Goal: Task Accomplishment & Management: Use online tool/utility

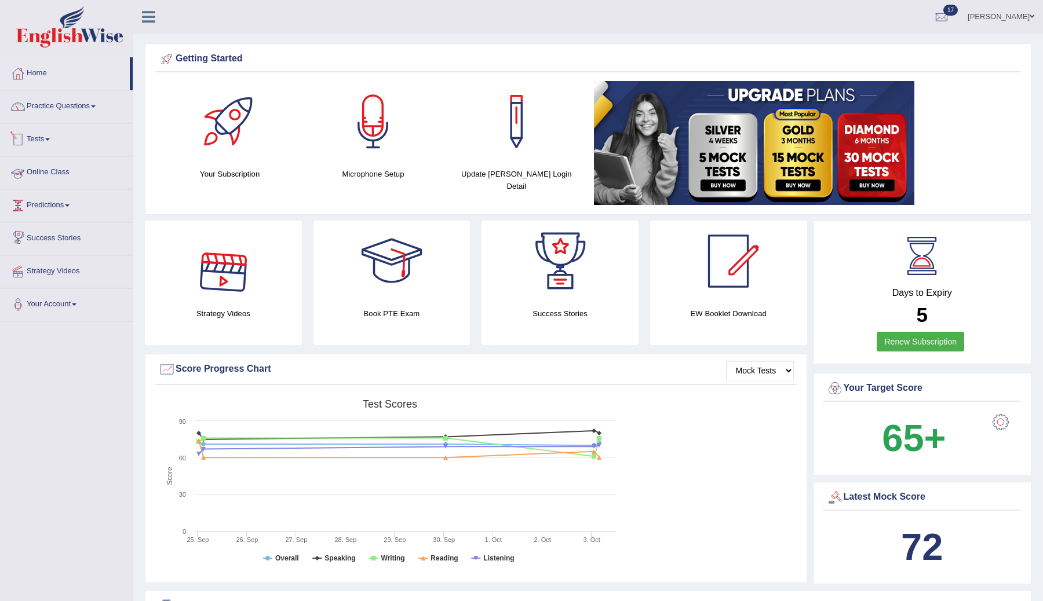
click at [48, 139] on link "Tests" at bounding box center [67, 137] width 132 height 29
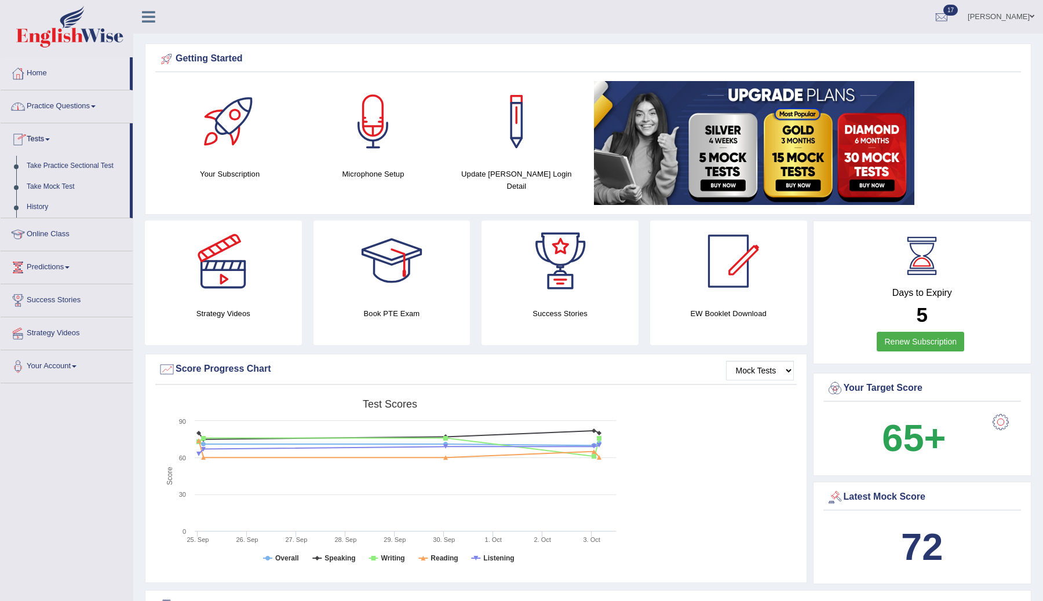
click at [87, 109] on link "Practice Questions" at bounding box center [67, 104] width 132 height 29
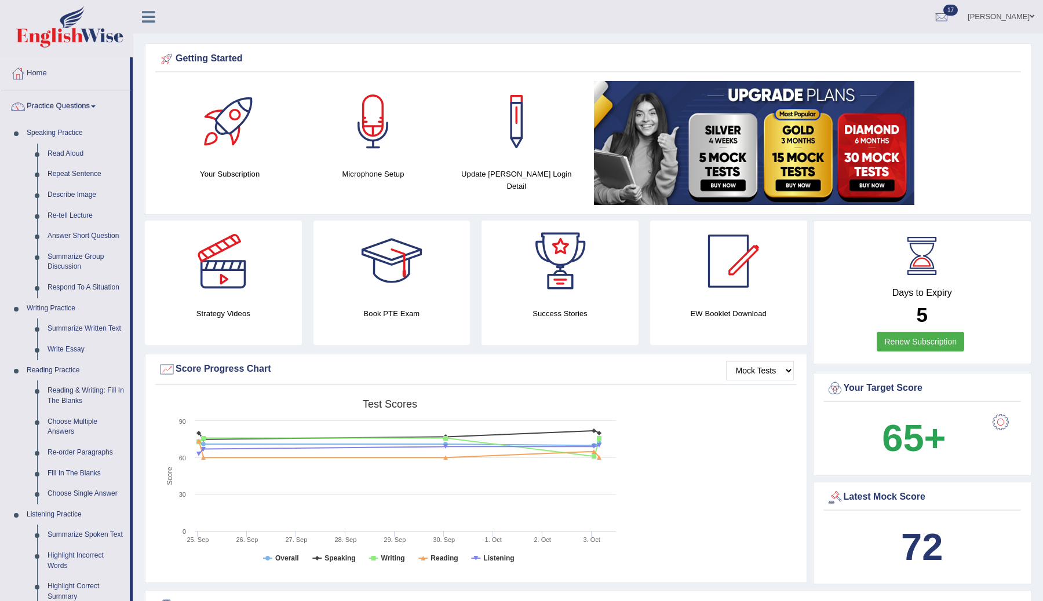
click at [97, 107] on link "Practice Questions" at bounding box center [65, 104] width 129 height 29
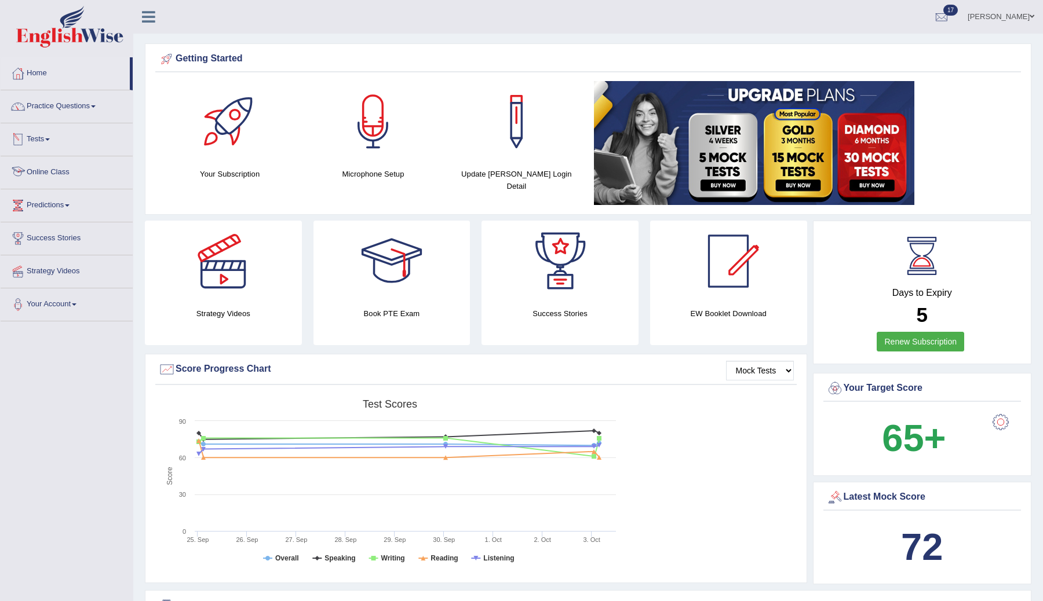
click at [48, 146] on link "Tests" at bounding box center [67, 137] width 132 height 29
click at [41, 207] on link "History" at bounding box center [75, 207] width 108 height 21
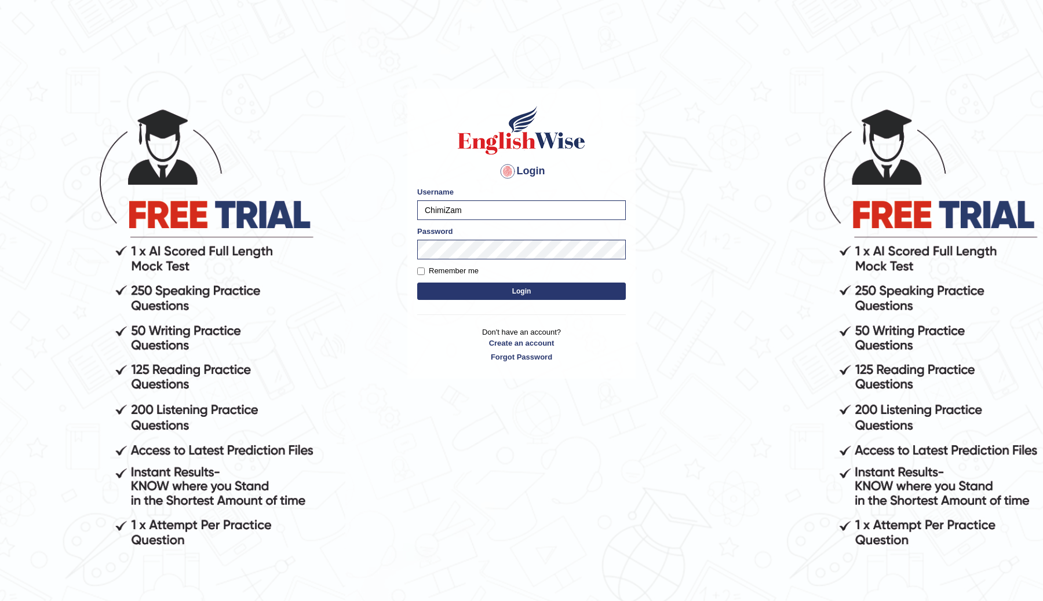
click at [440, 295] on button "Login" at bounding box center [521, 291] width 209 height 17
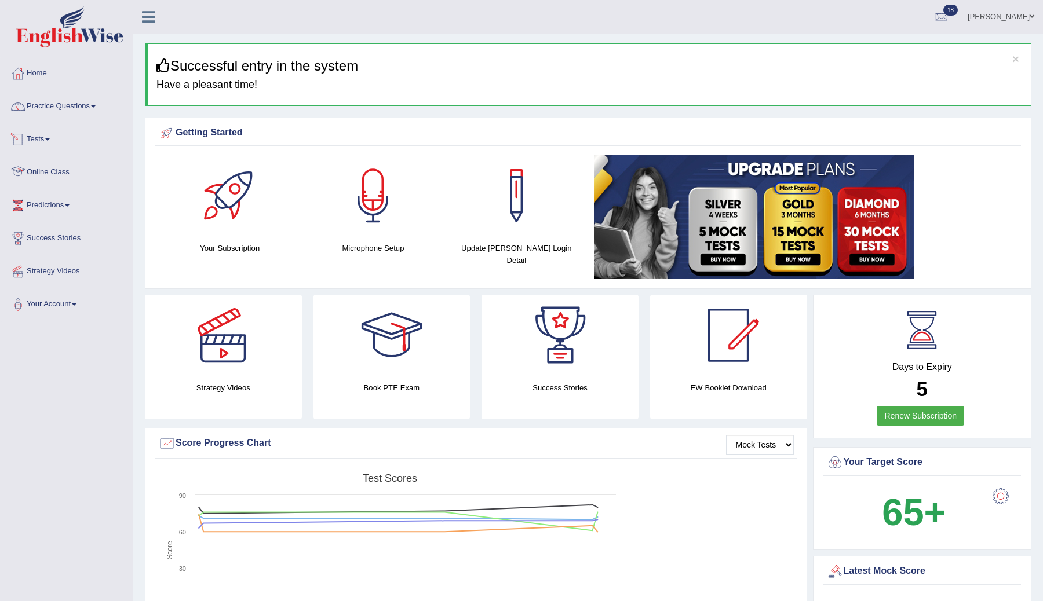
click at [52, 143] on link "Tests" at bounding box center [67, 137] width 132 height 29
click at [41, 209] on link "History" at bounding box center [75, 207] width 108 height 21
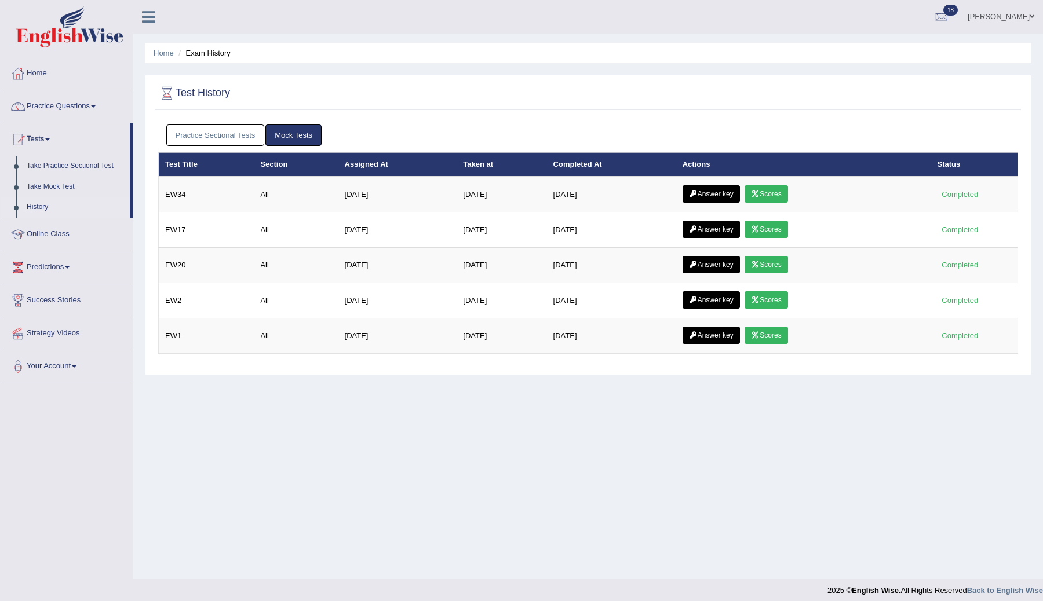
click at [234, 134] on link "Practice Sectional Tests" at bounding box center [215, 135] width 99 height 21
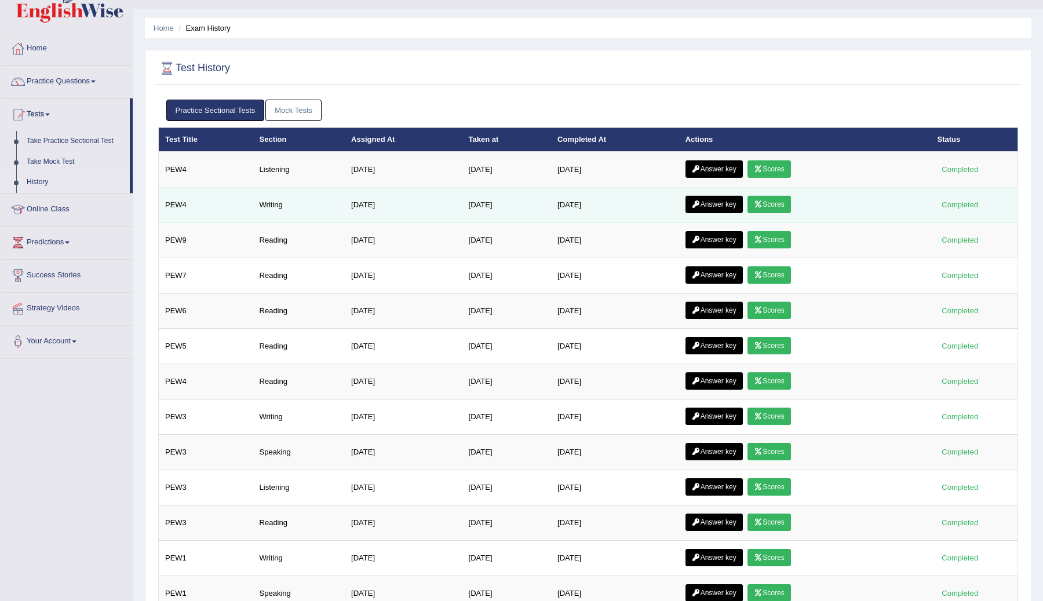
scroll to position [35, 0]
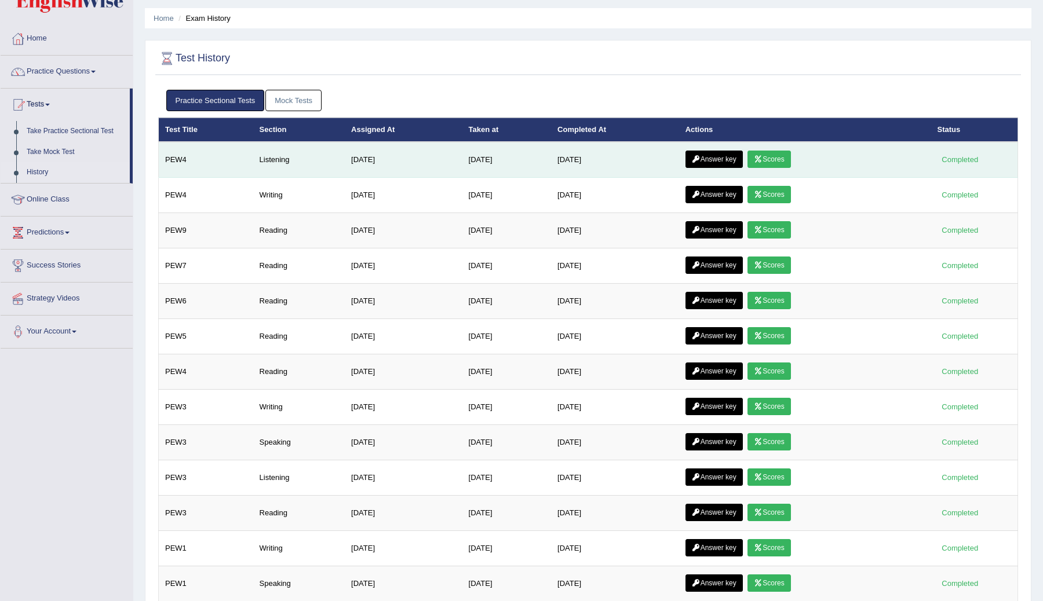
click at [734, 161] on link "Answer key" at bounding box center [714, 159] width 57 height 17
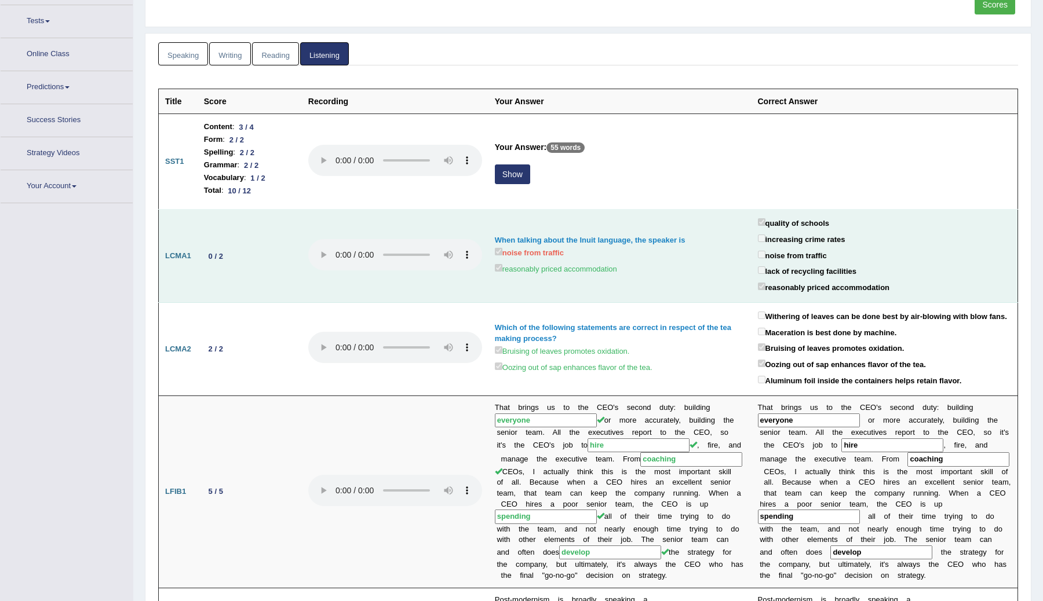
scroll to position [133, 0]
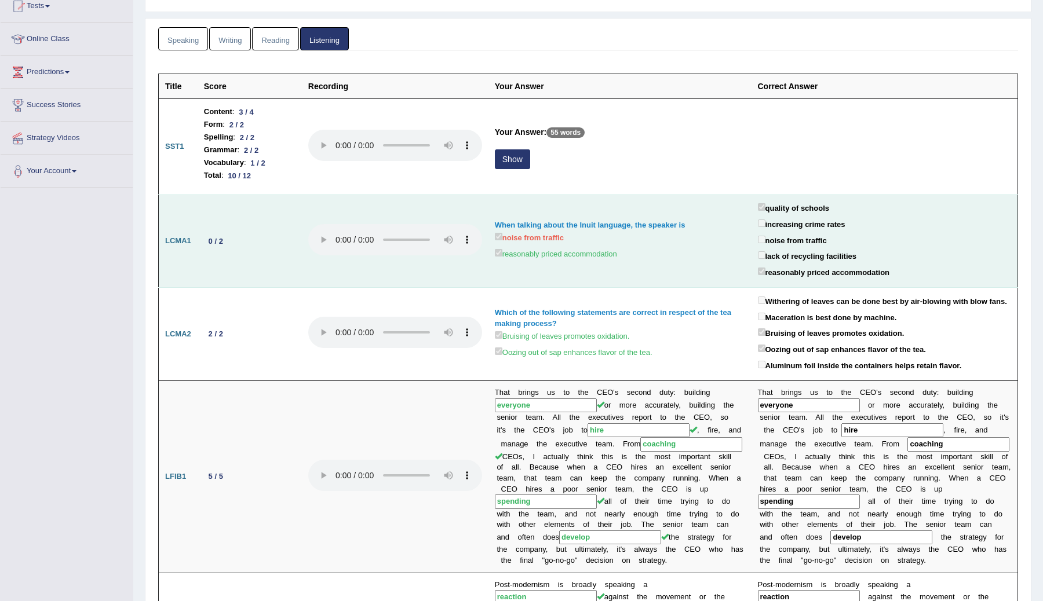
click at [761, 244] on label "noise from traffic" at bounding box center [792, 240] width 69 height 13
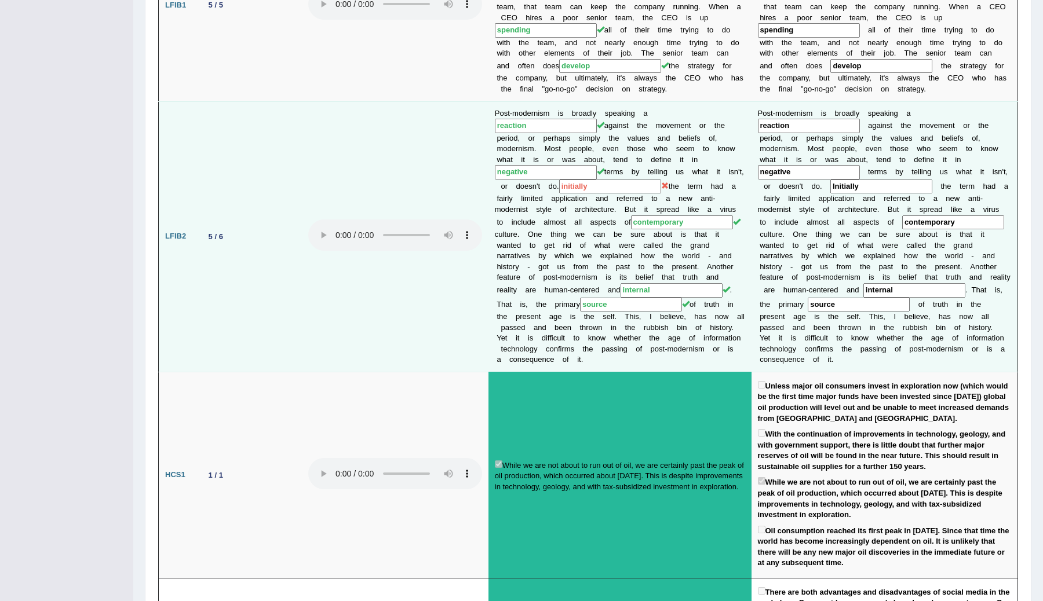
scroll to position [622, 0]
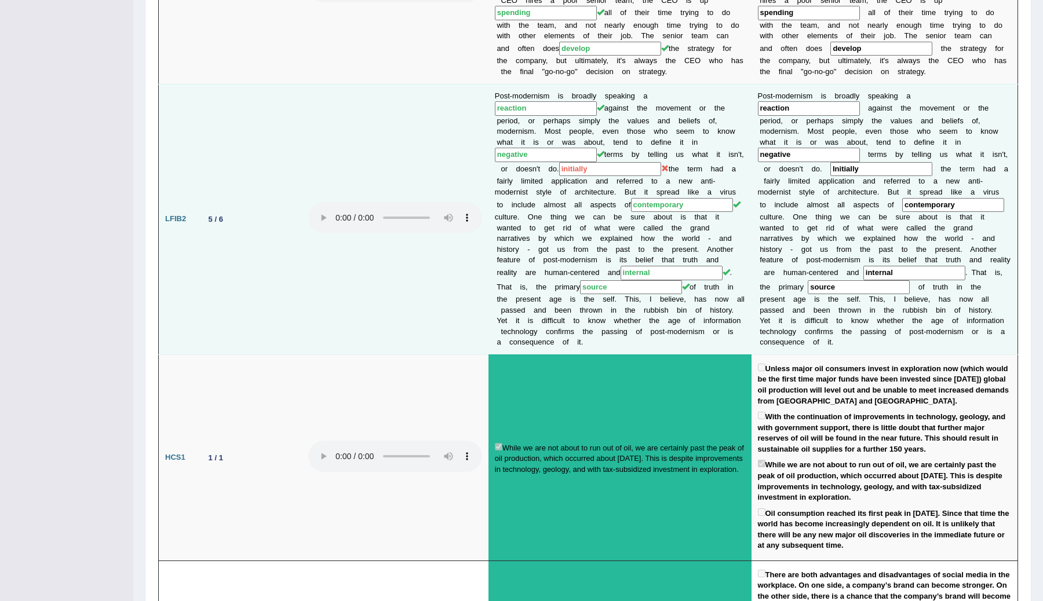
click at [559, 177] on input "initially" at bounding box center [610, 169] width 102 height 14
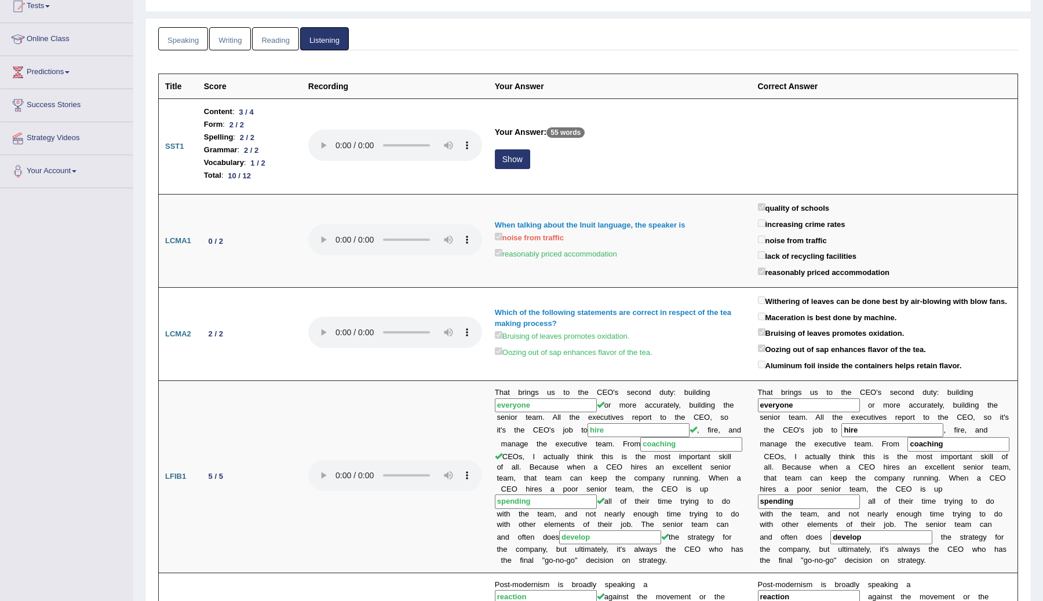
scroll to position [0, 0]
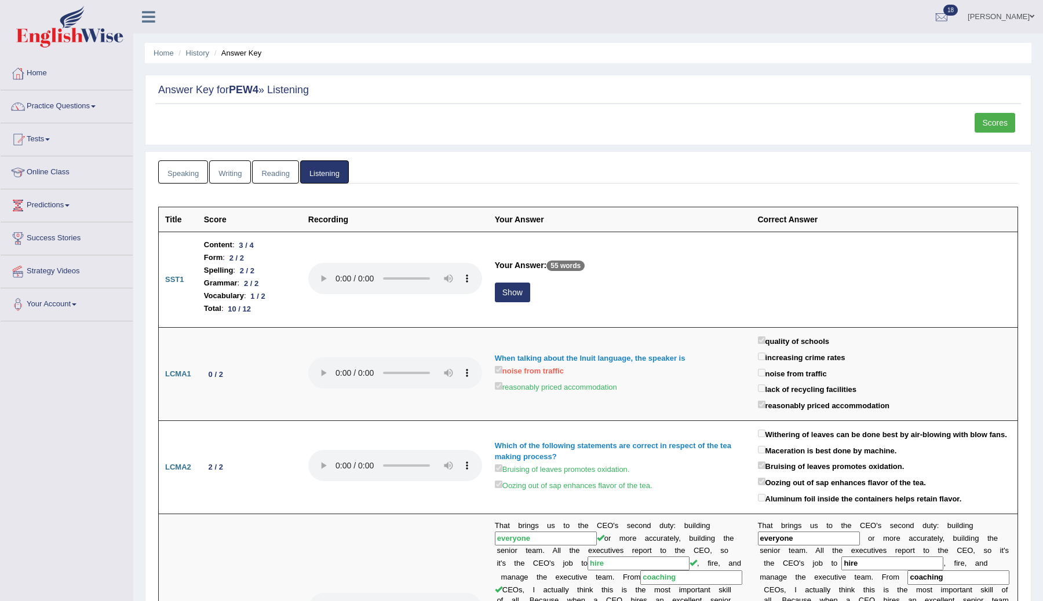
click at [996, 122] on link "Scores" at bounding box center [995, 123] width 41 height 20
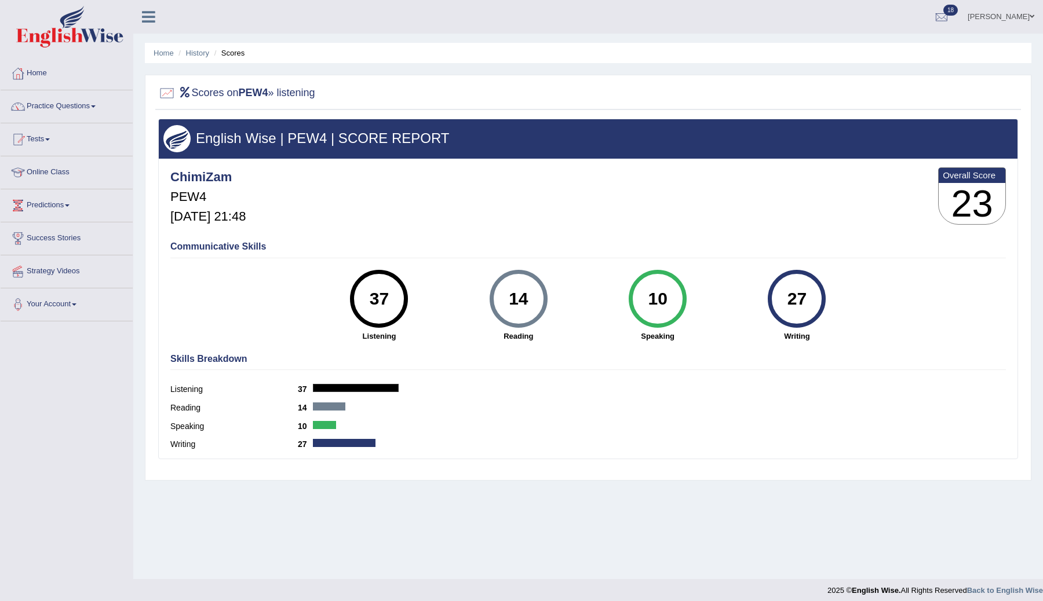
click at [661, 303] on div "10" at bounding box center [657, 299] width 42 height 49
click at [75, 110] on link "Practice Questions" at bounding box center [67, 104] width 132 height 29
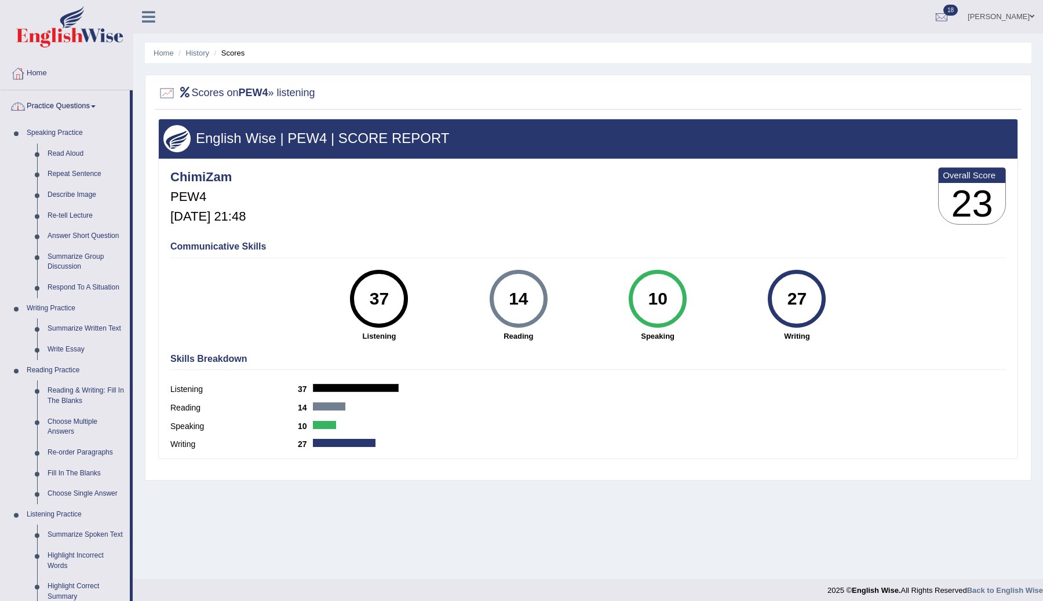
click at [86, 108] on link "Practice Questions" at bounding box center [65, 104] width 129 height 29
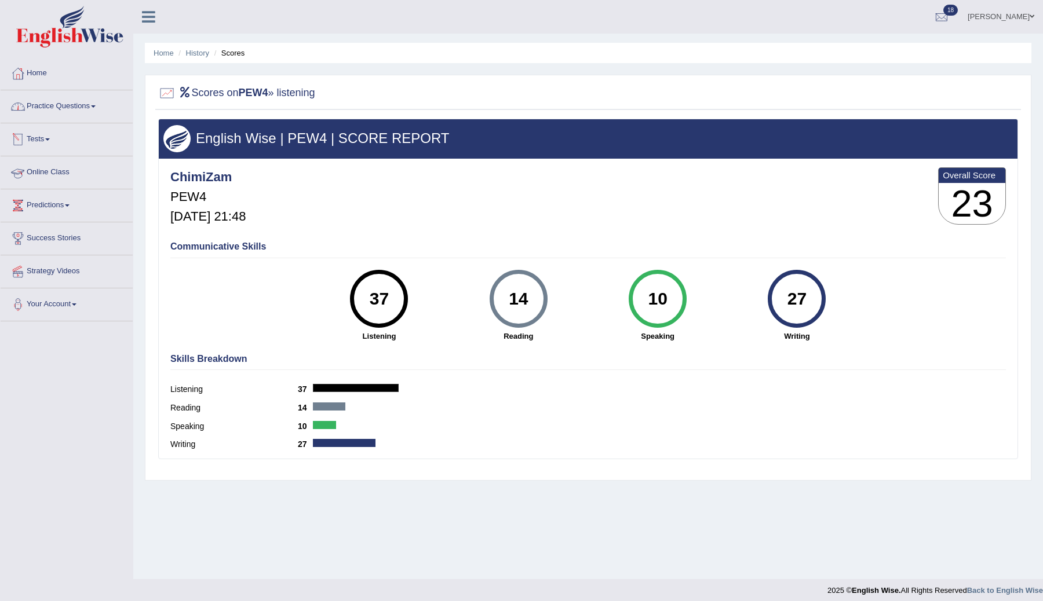
click at [50, 141] on link "Tests" at bounding box center [67, 137] width 132 height 29
click at [58, 165] on link "Take Practice Sectional Test" at bounding box center [75, 166] width 108 height 21
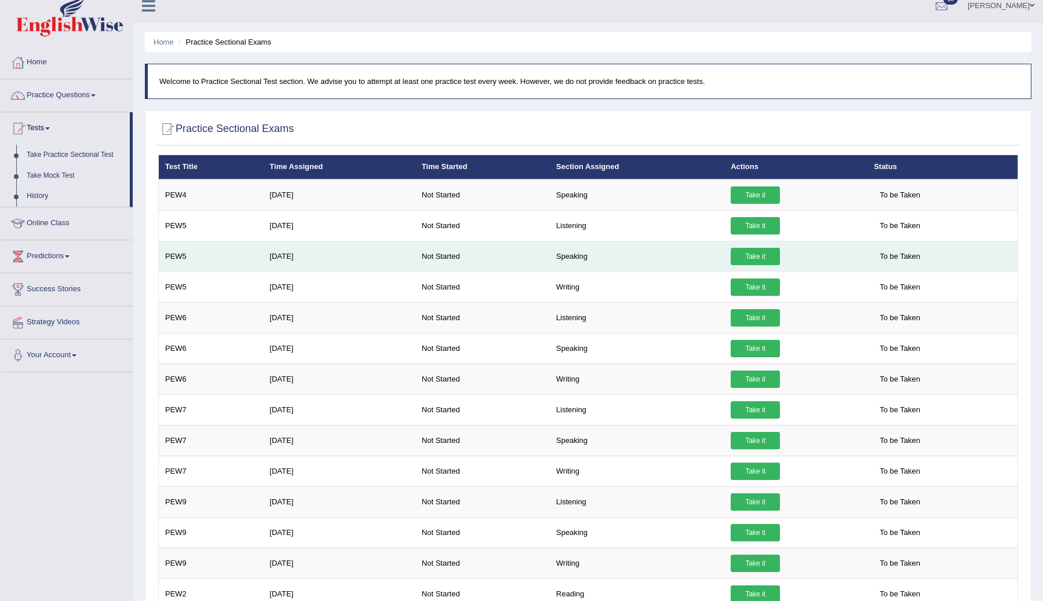
scroll to position [13, 0]
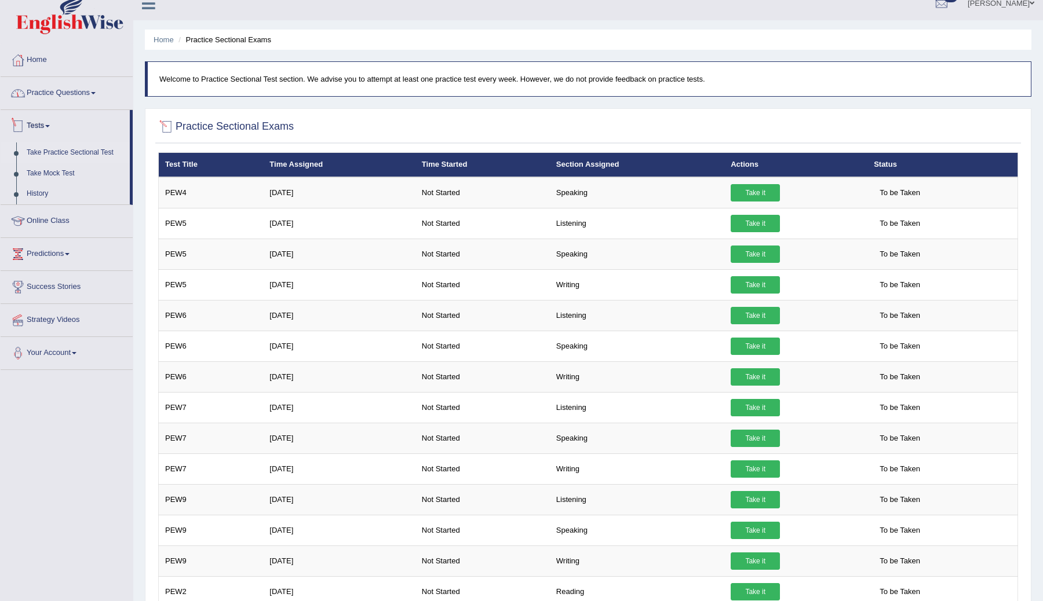
click at [97, 89] on link "Practice Questions" at bounding box center [67, 91] width 132 height 29
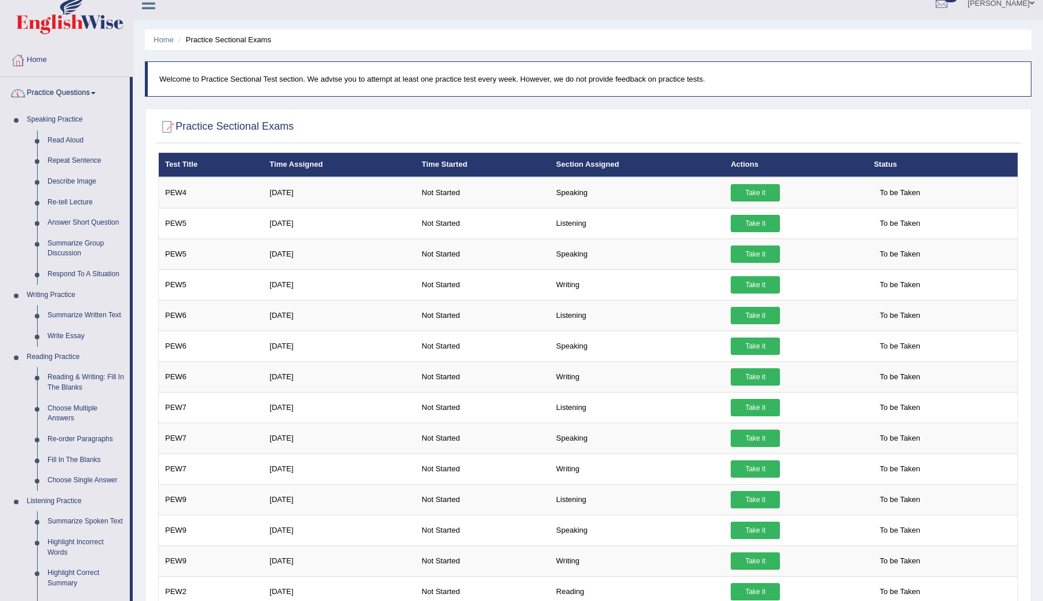
click at [80, 86] on link "Practice Questions" at bounding box center [65, 91] width 129 height 29
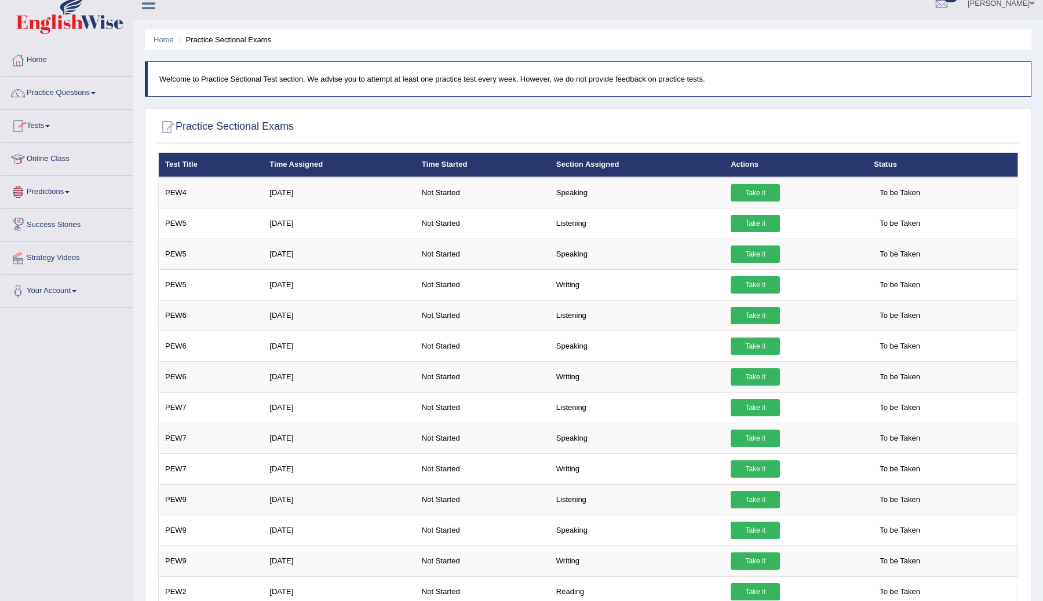
scroll to position [17, 0]
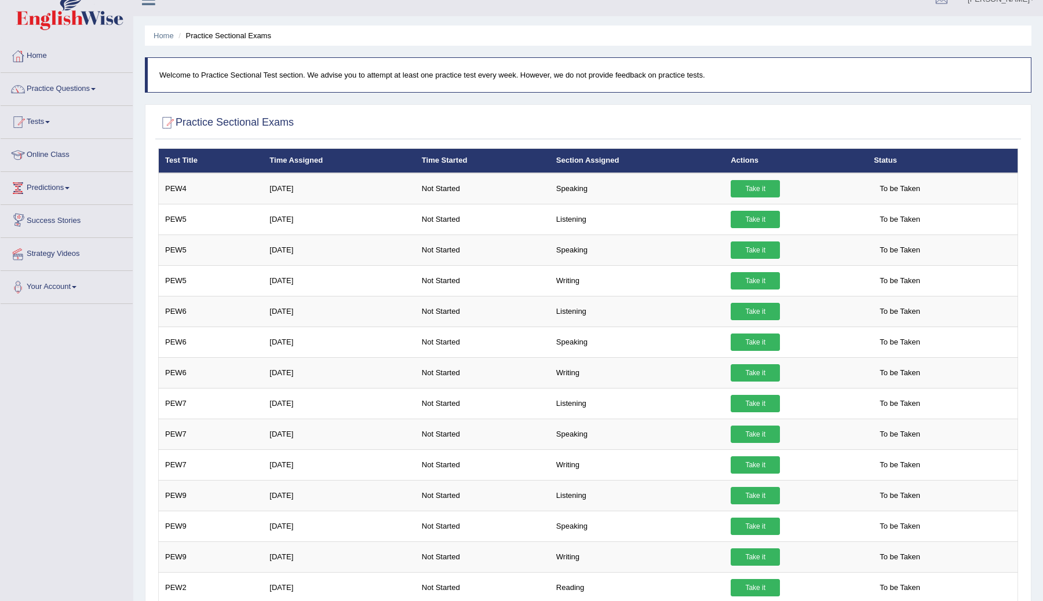
click at [49, 122] on link "Tests" at bounding box center [67, 120] width 132 height 29
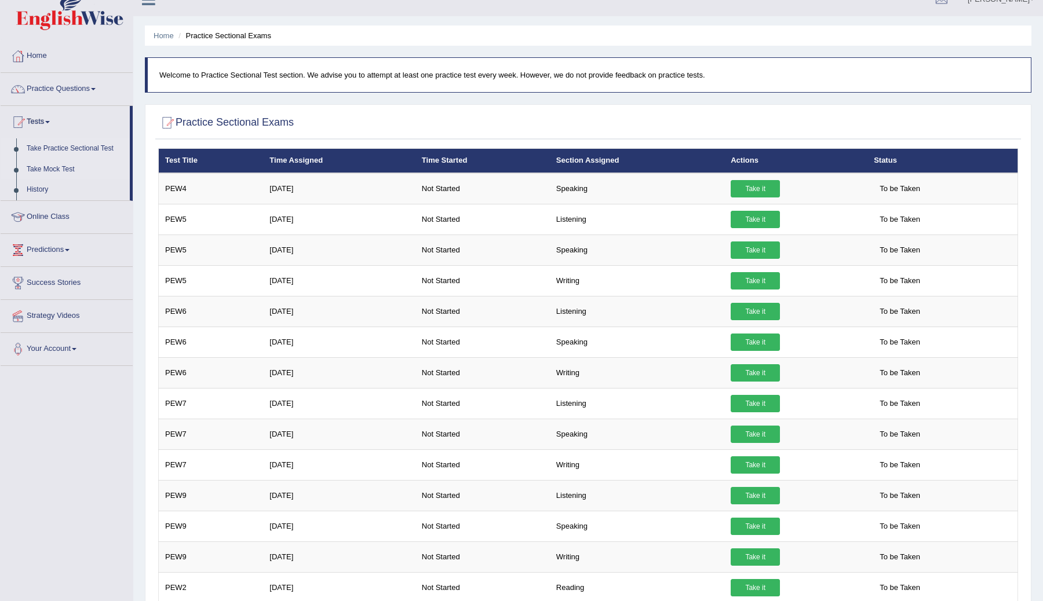
click at [48, 170] on link "Take Mock Test" at bounding box center [75, 169] width 108 height 21
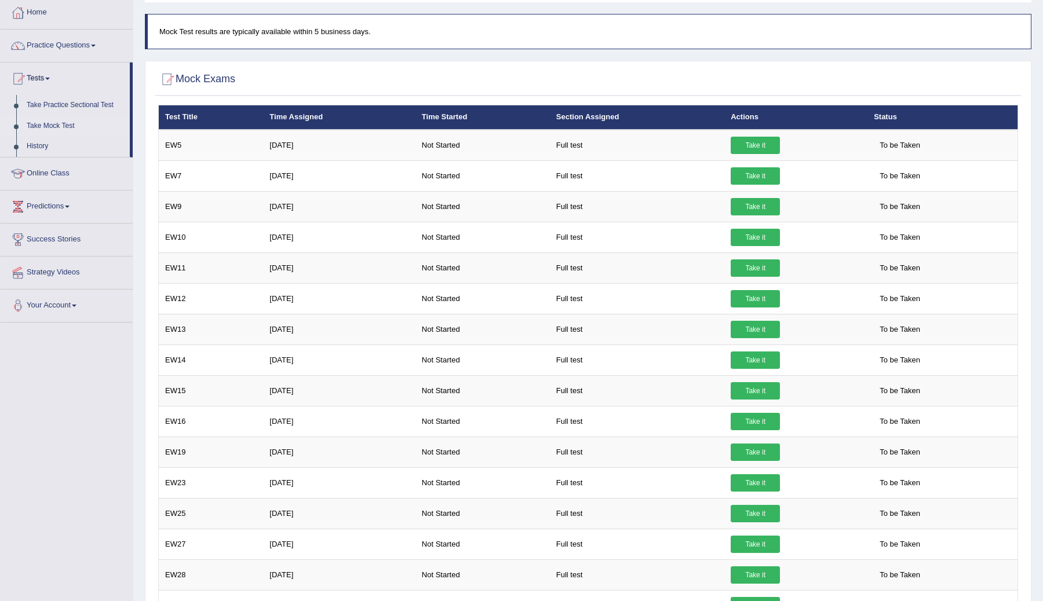
scroll to position [59, 0]
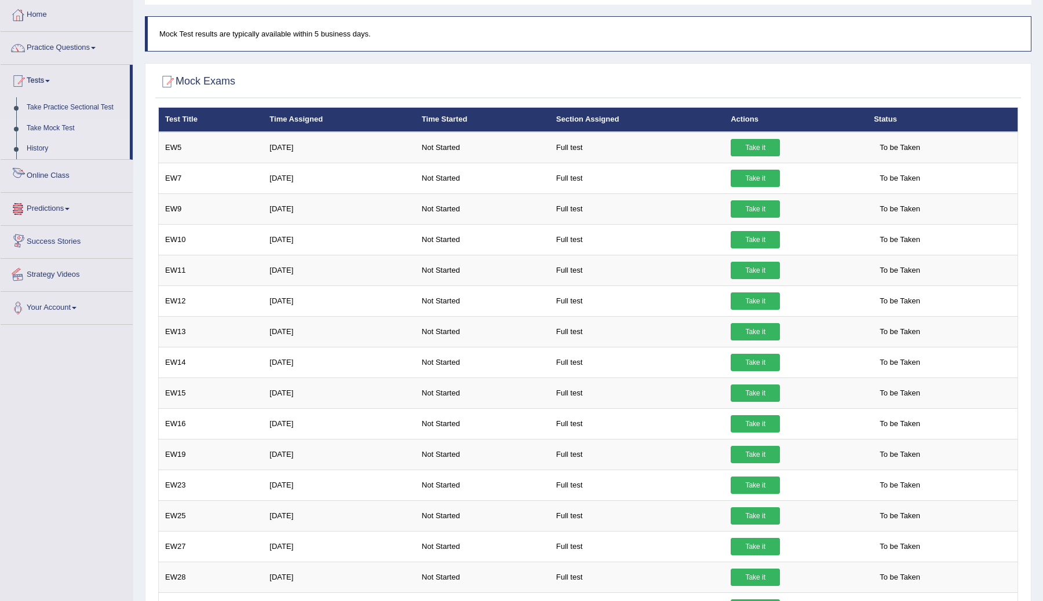
click at [46, 147] on link "History" at bounding box center [75, 148] width 108 height 21
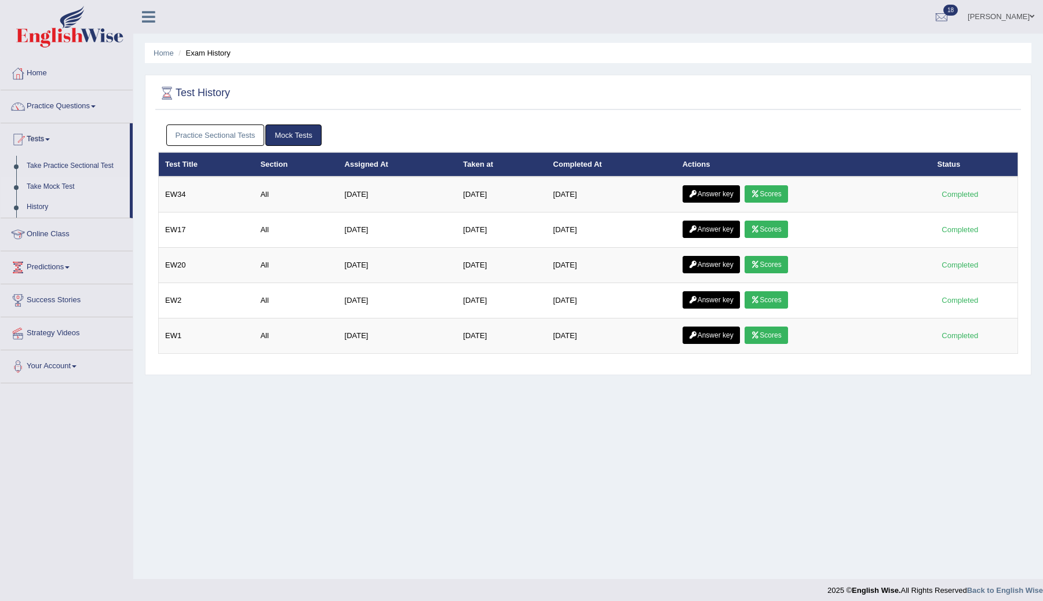
click at [68, 188] on link "Take Mock Test" at bounding box center [75, 187] width 108 height 21
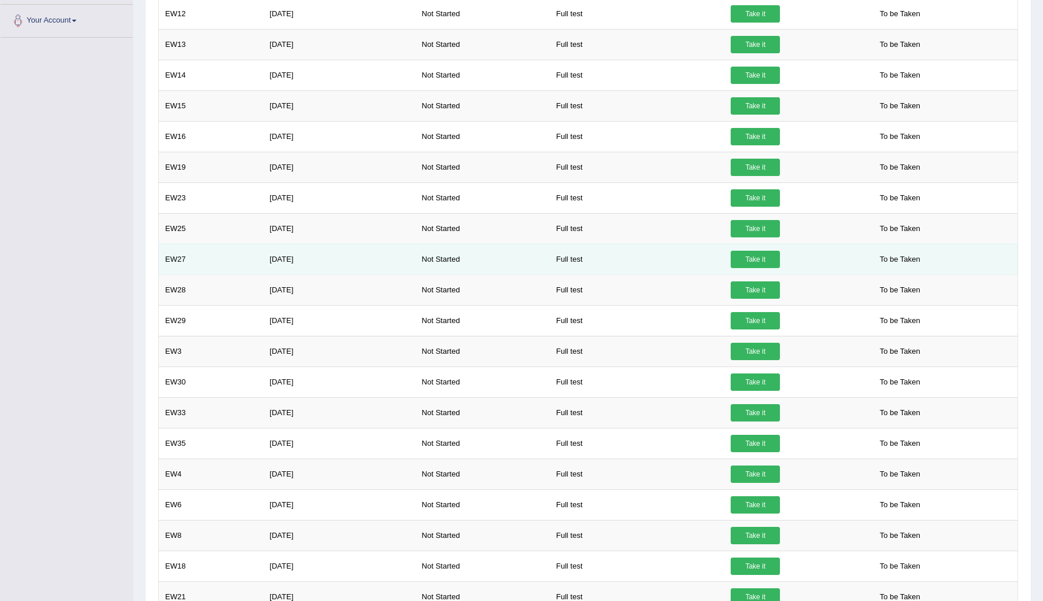
scroll to position [345, 0]
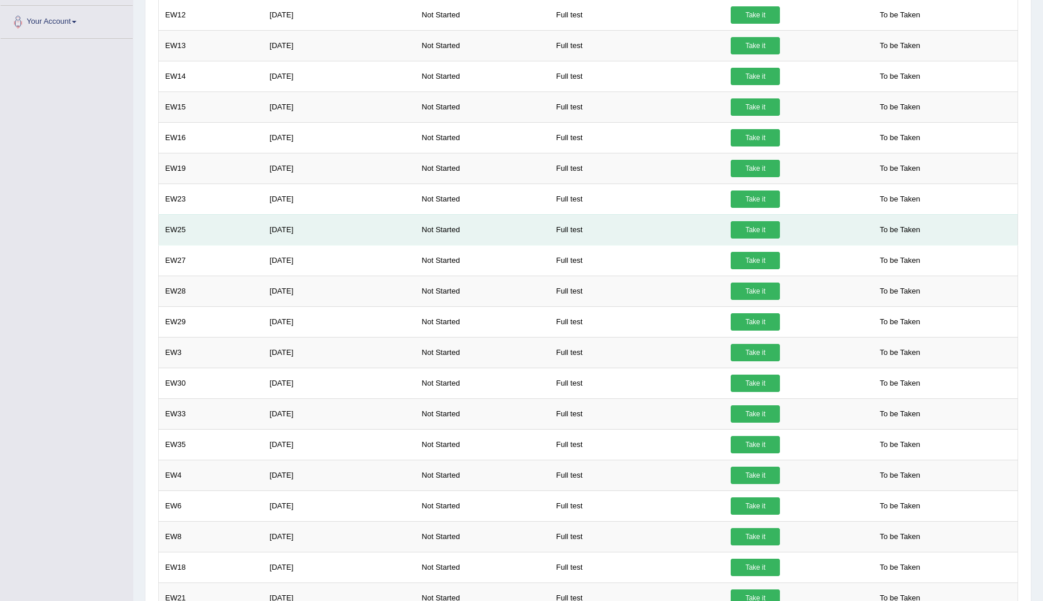
click at [753, 231] on link "Take it" at bounding box center [755, 229] width 49 height 17
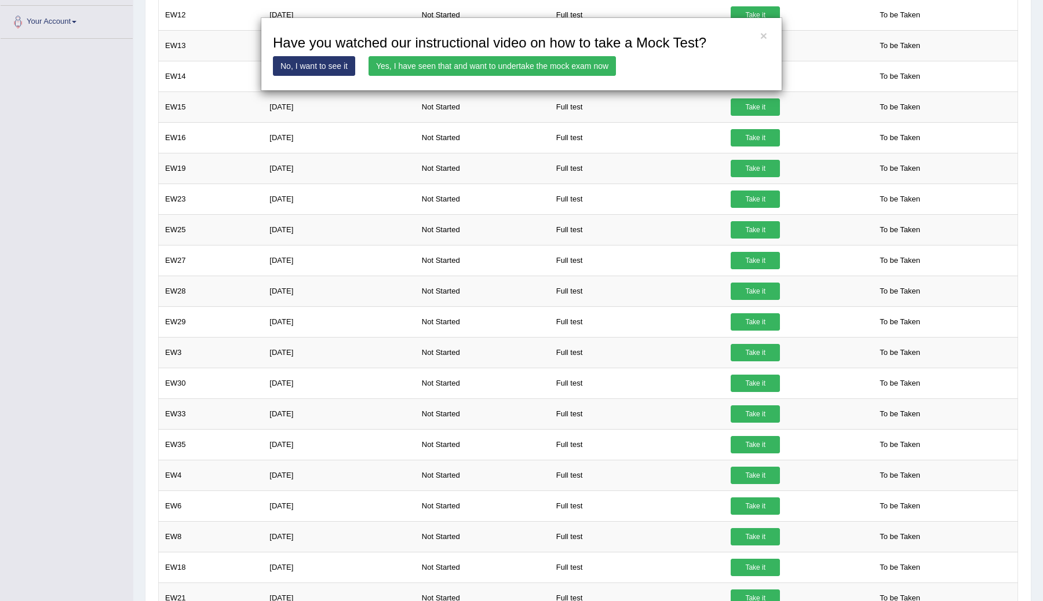
click at [519, 65] on link "Yes, I have seen that and want to undertake the mock exam now" at bounding box center [492, 66] width 247 height 20
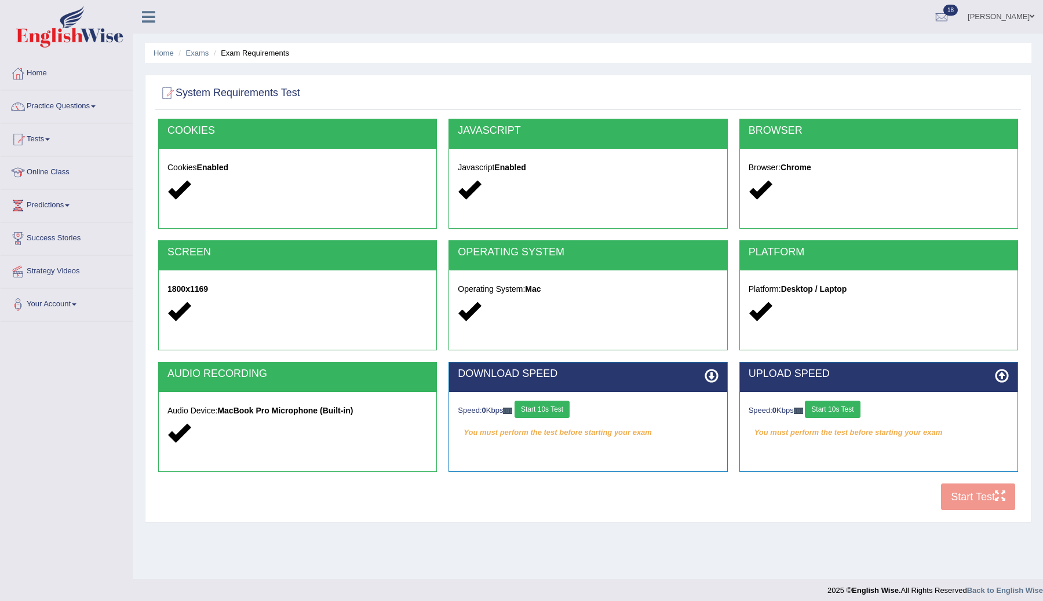
click at [534, 406] on button "Start 10s Test" at bounding box center [542, 409] width 55 height 17
click at [844, 408] on div "Speed: 0 Kbps Start 10s Test" at bounding box center [879, 411] width 260 height 20
click at [566, 409] on button "Start 10s Test" at bounding box center [554, 409] width 55 height 17
click at [847, 409] on button "Start 10s Test" at bounding box center [832, 409] width 55 height 17
click at [840, 409] on button "Start 10s Test" at bounding box center [845, 409] width 55 height 17
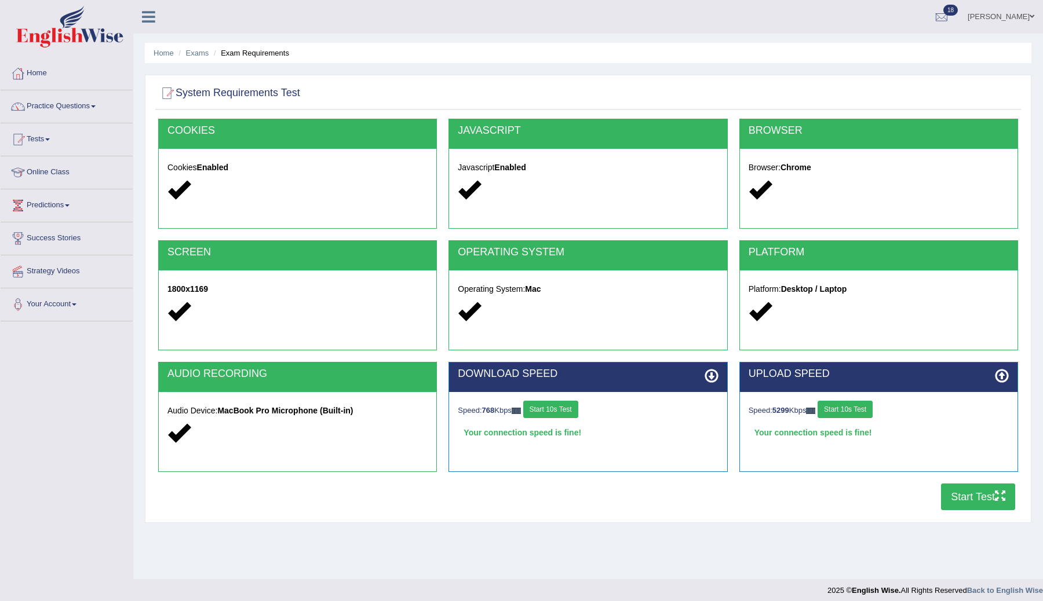
click at [964, 502] on button "Start Test" at bounding box center [978, 497] width 74 height 27
